Goal: Information Seeking & Learning: Learn about a topic

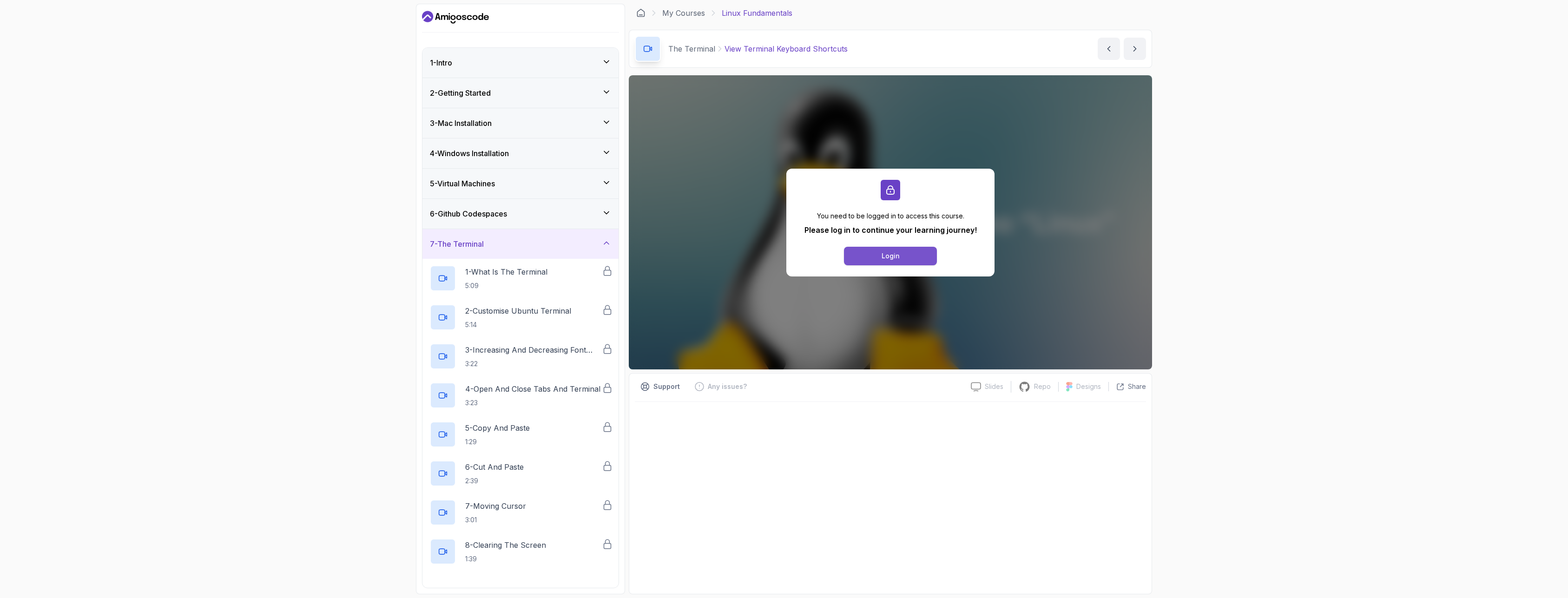
click at [897, 262] on button "Login" at bounding box center [890, 256] width 93 height 19
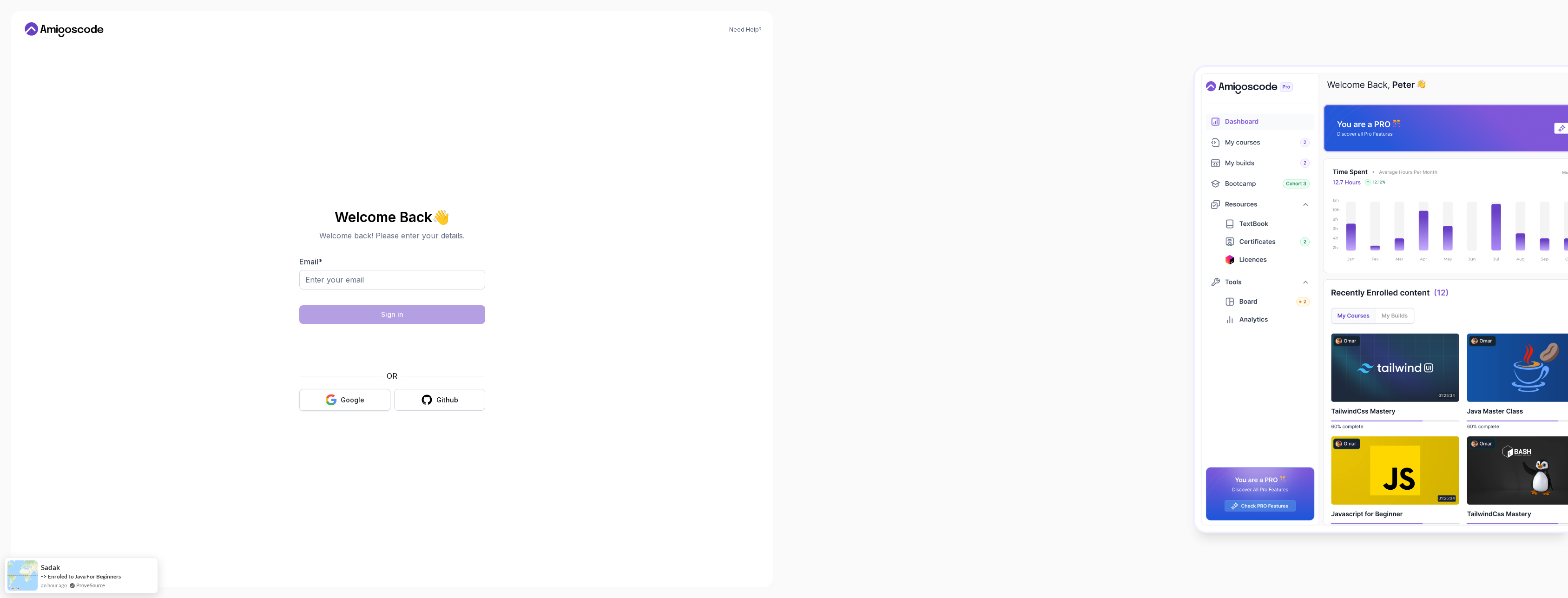
click at [344, 395] on button "Google" at bounding box center [345, 400] width 91 height 22
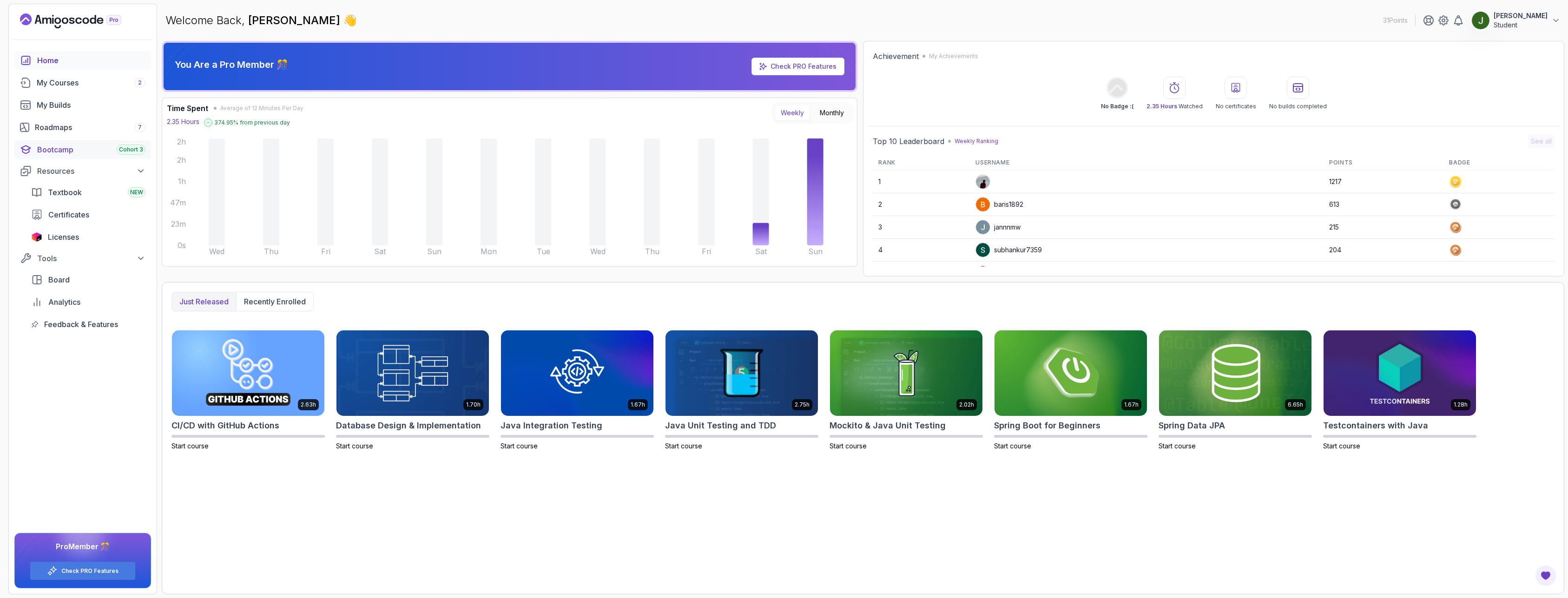
click at [68, 151] on div "Bootcamp Cohort 3" at bounding box center [91, 150] width 108 height 11
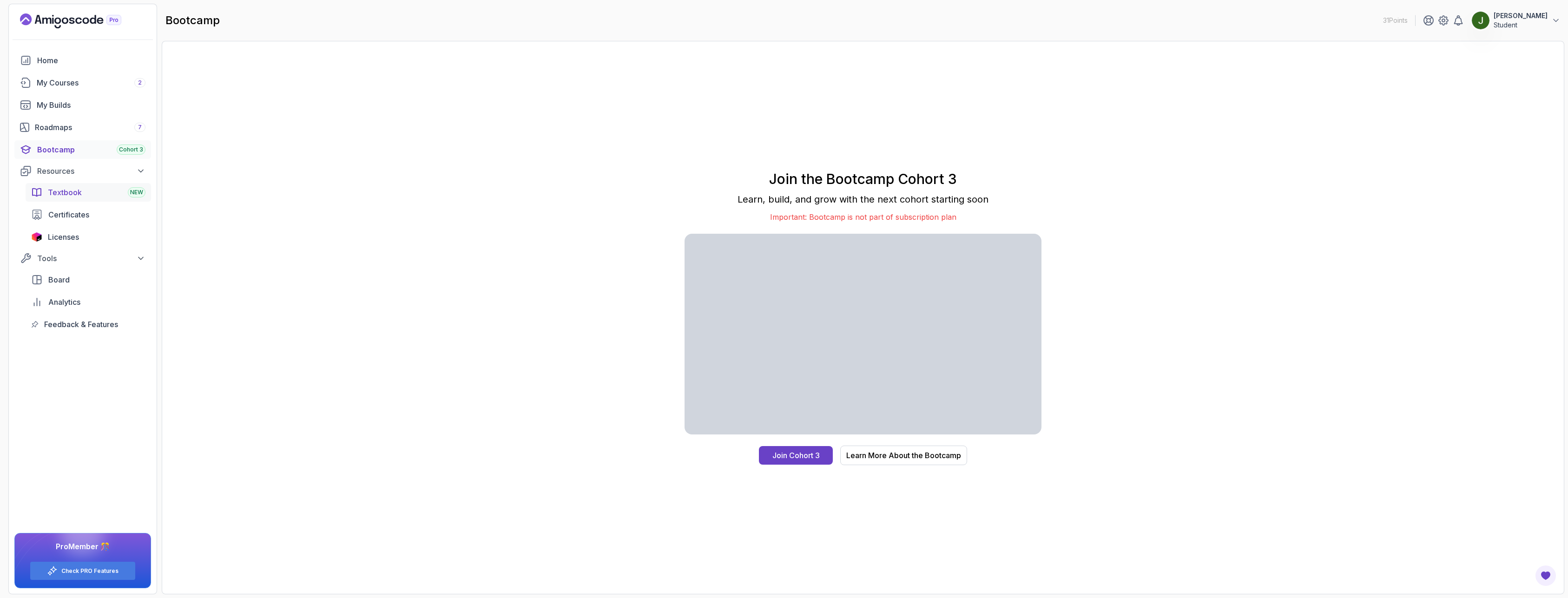
click at [80, 200] on link "Textbook NEW" at bounding box center [88, 192] width 125 height 19
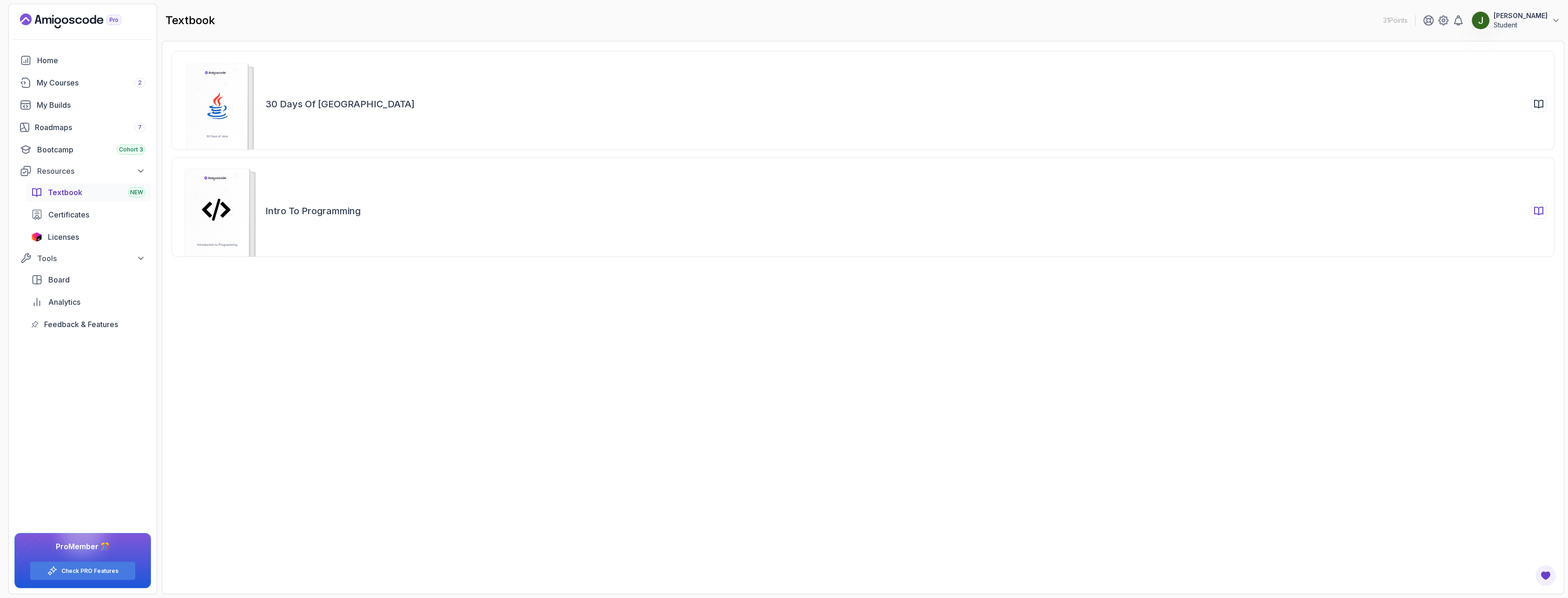
click at [307, 228] on div "Intro to Programming" at bounding box center [863, 207] width 1383 height 99
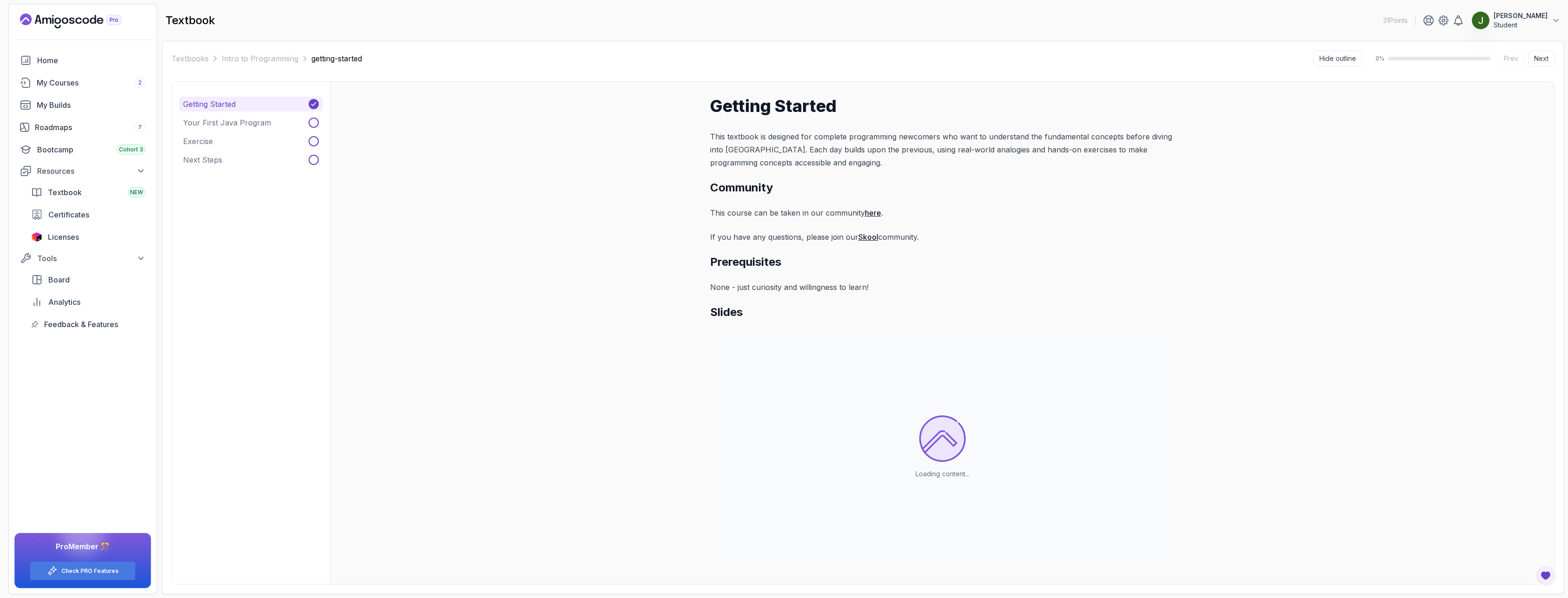
click at [600, 294] on div "Getting Started This textbook is designed for complete programming newcomers wh…" at bounding box center [942, 332] width 1224 height 502
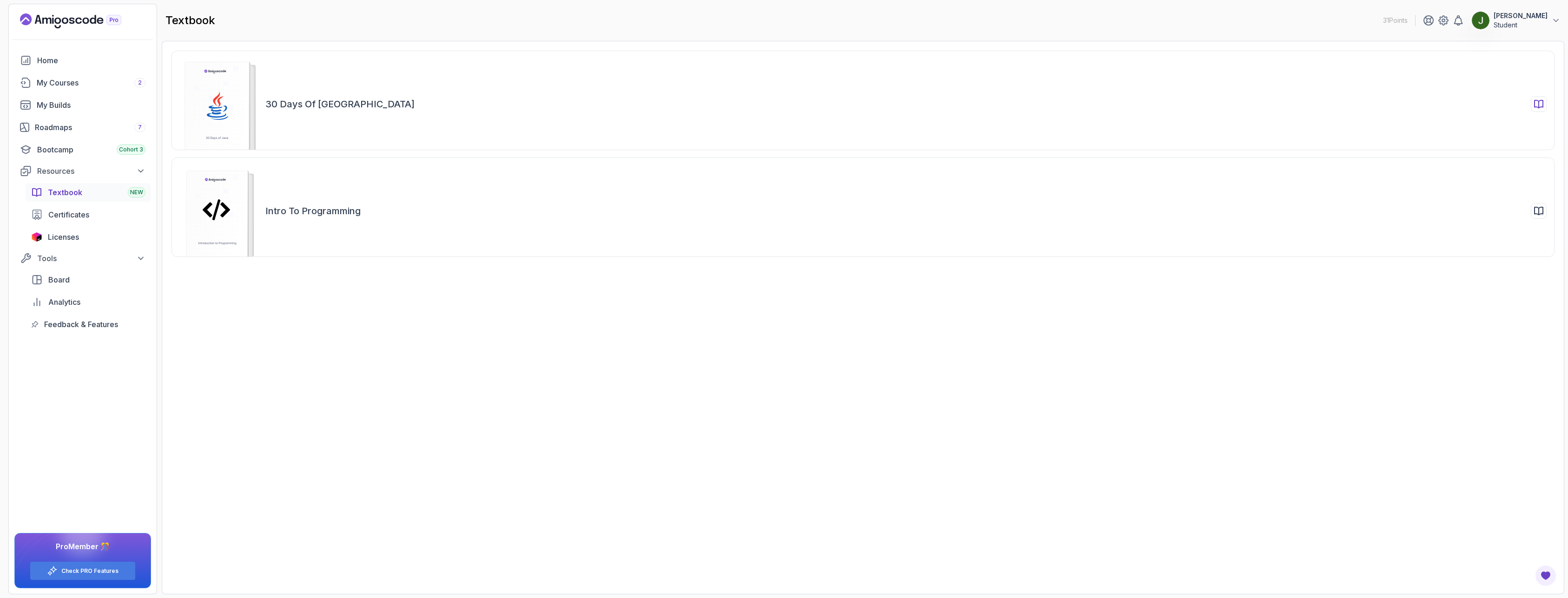
click at [384, 108] on div "30 Days of Java" at bounding box center [906, 104] width 1281 height 16
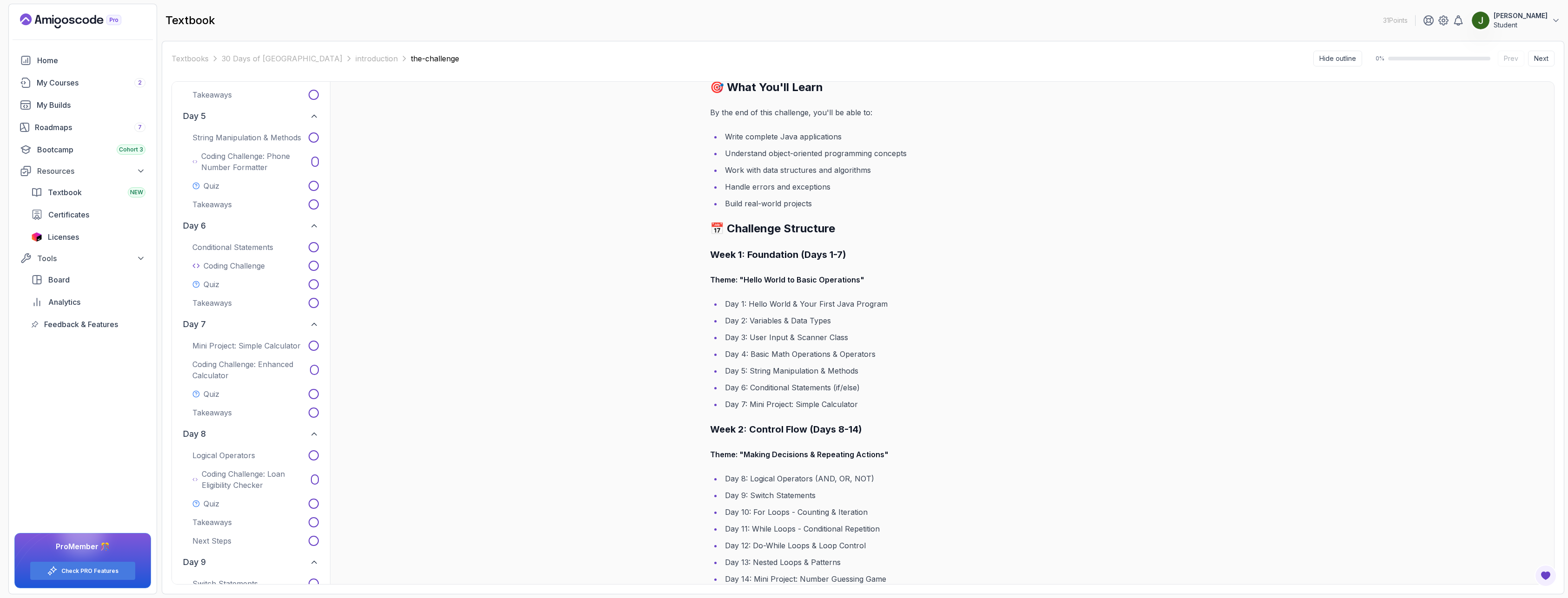
scroll to position [279, 0]
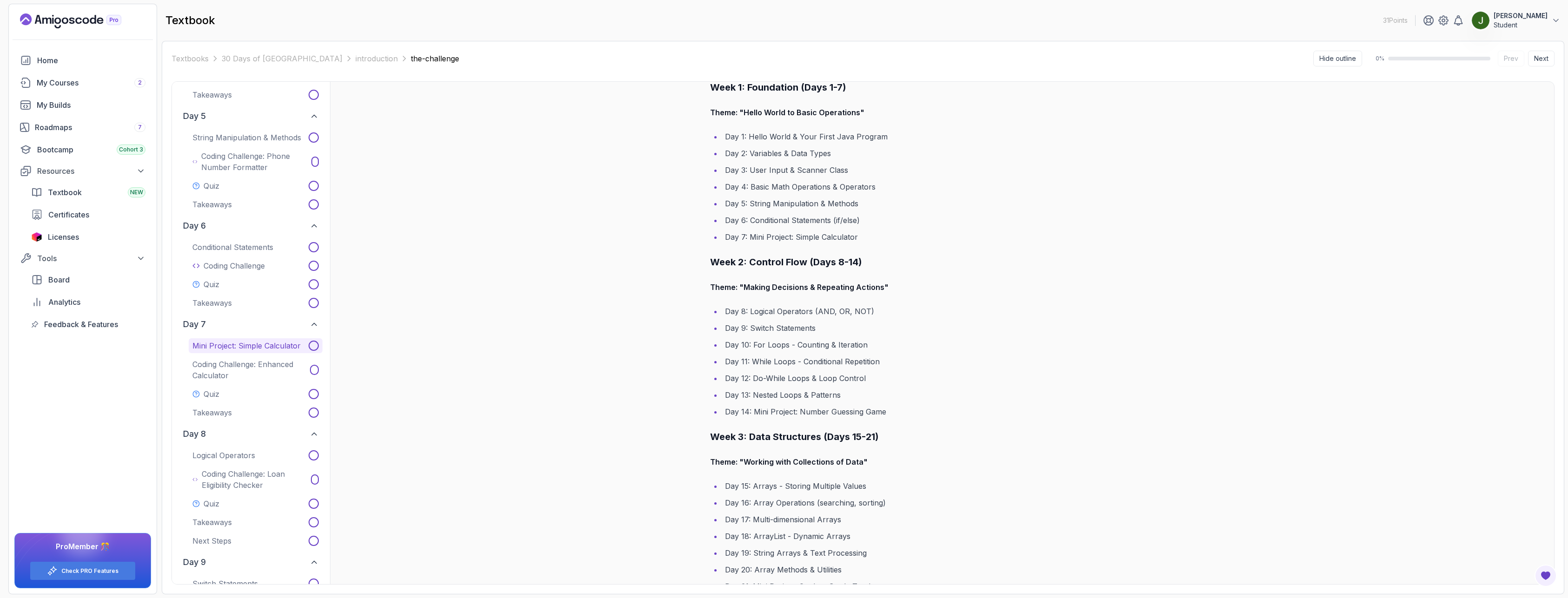
click at [245, 349] on p "Mini Project: Simple Calculator" at bounding box center [247, 346] width 108 height 11
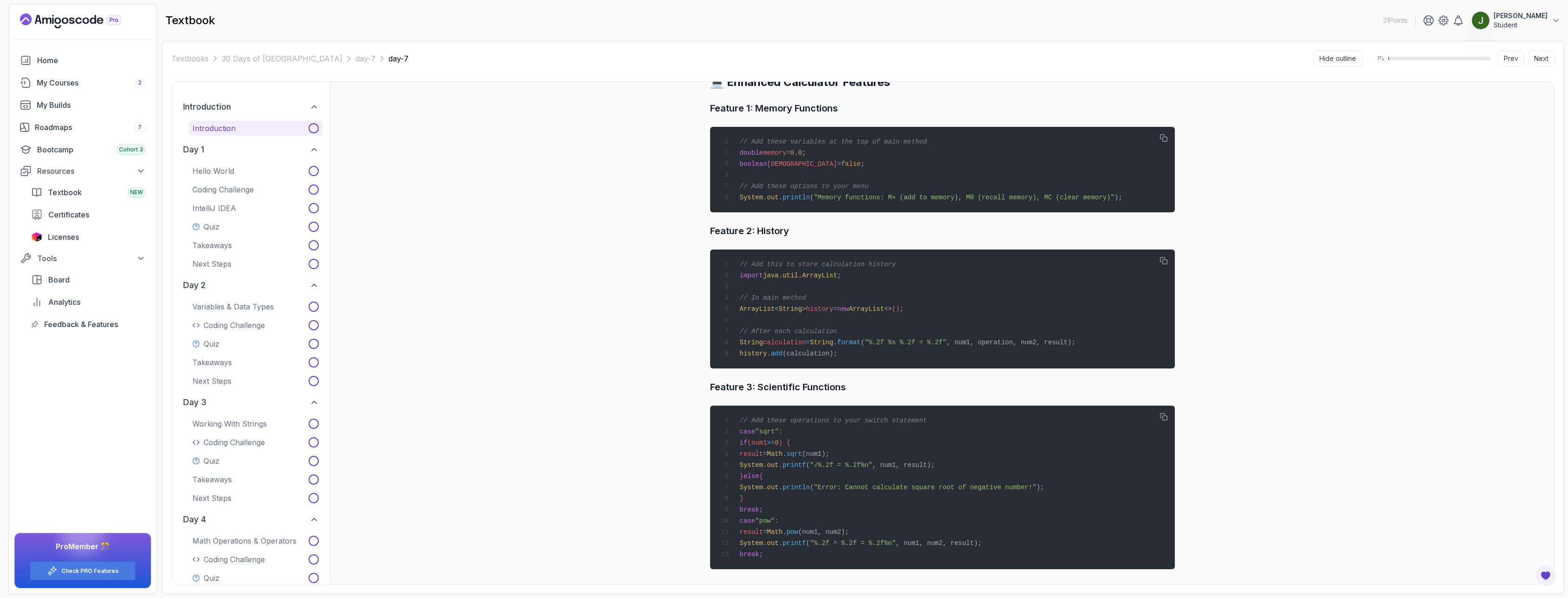
click at [235, 134] on button "Introduction" at bounding box center [256, 128] width 134 height 15
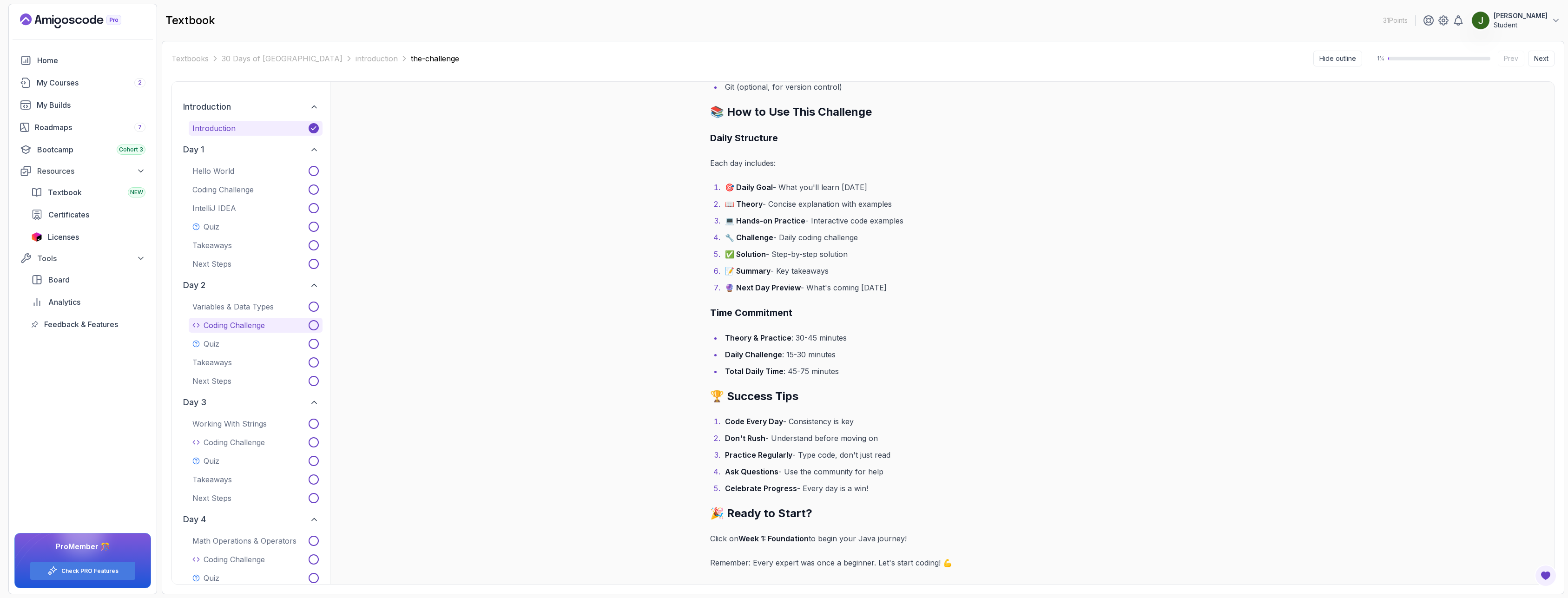
click at [243, 330] on p "Coding Challenge" at bounding box center [234, 325] width 61 height 11
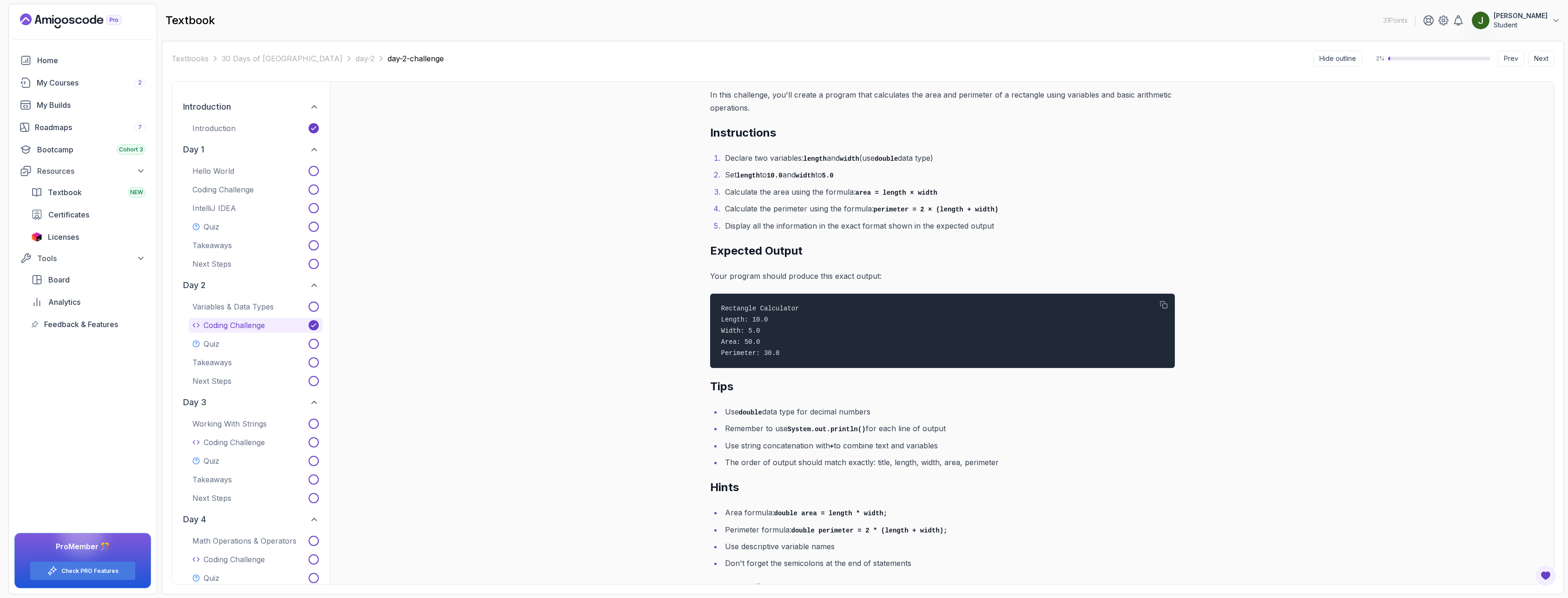
scroll to position [111, 0]
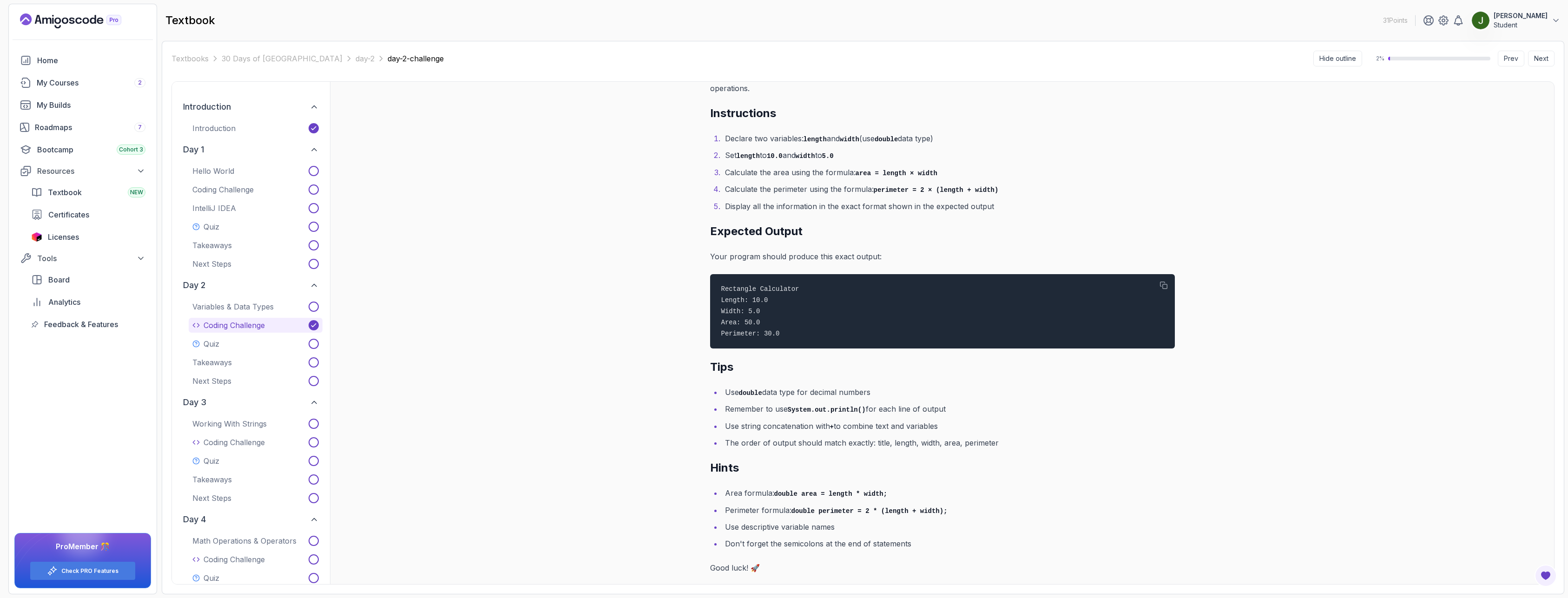
click at [677, 444] on div "Coding Challenge: Rectangle Calculator Welcome to your second coding challenge!…" at bounding box center [942, 332] width 1224 height 502
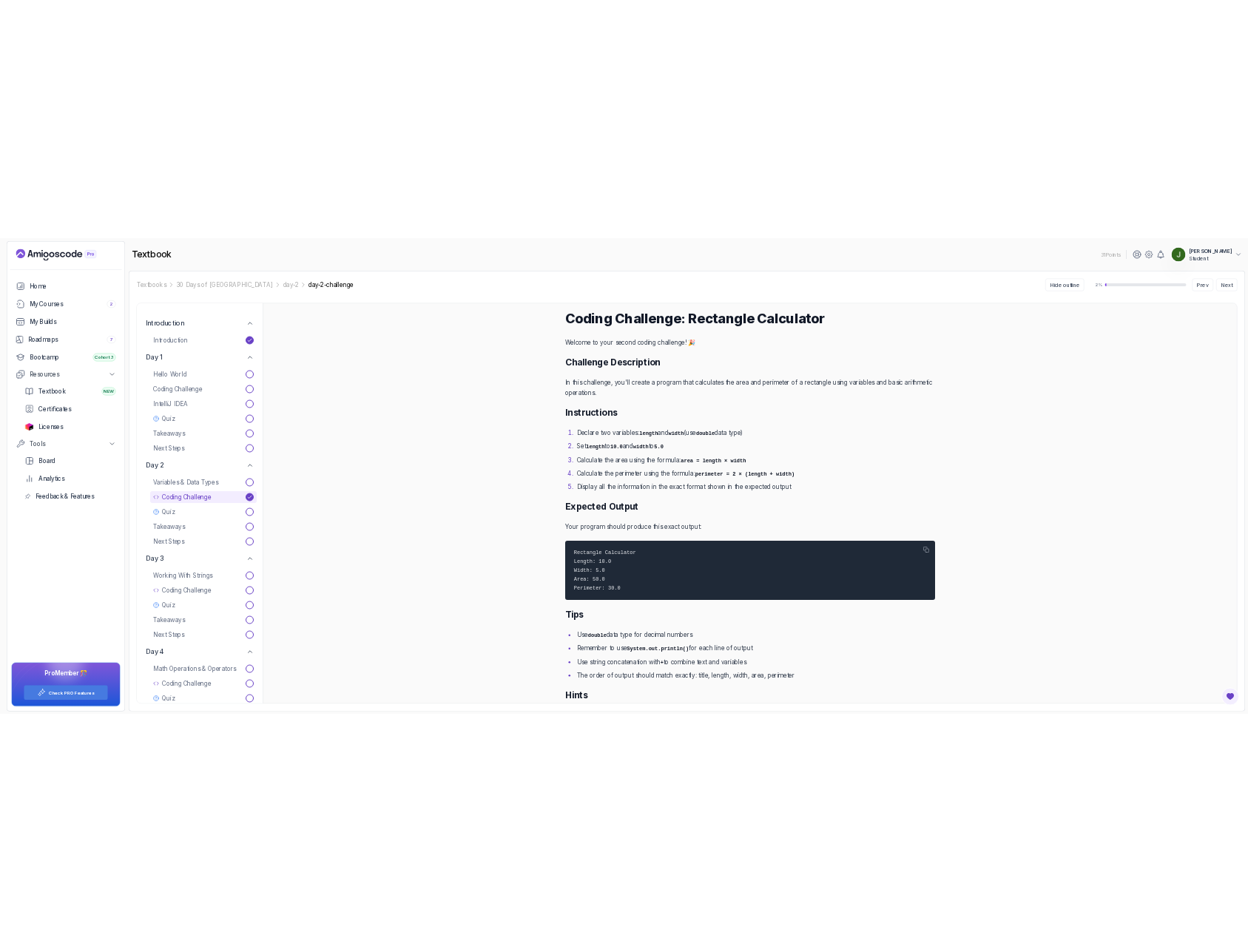
scroll to position [0, 0]
